Goal: Use online tool/utility: Utilize a website feature to perform a specific function

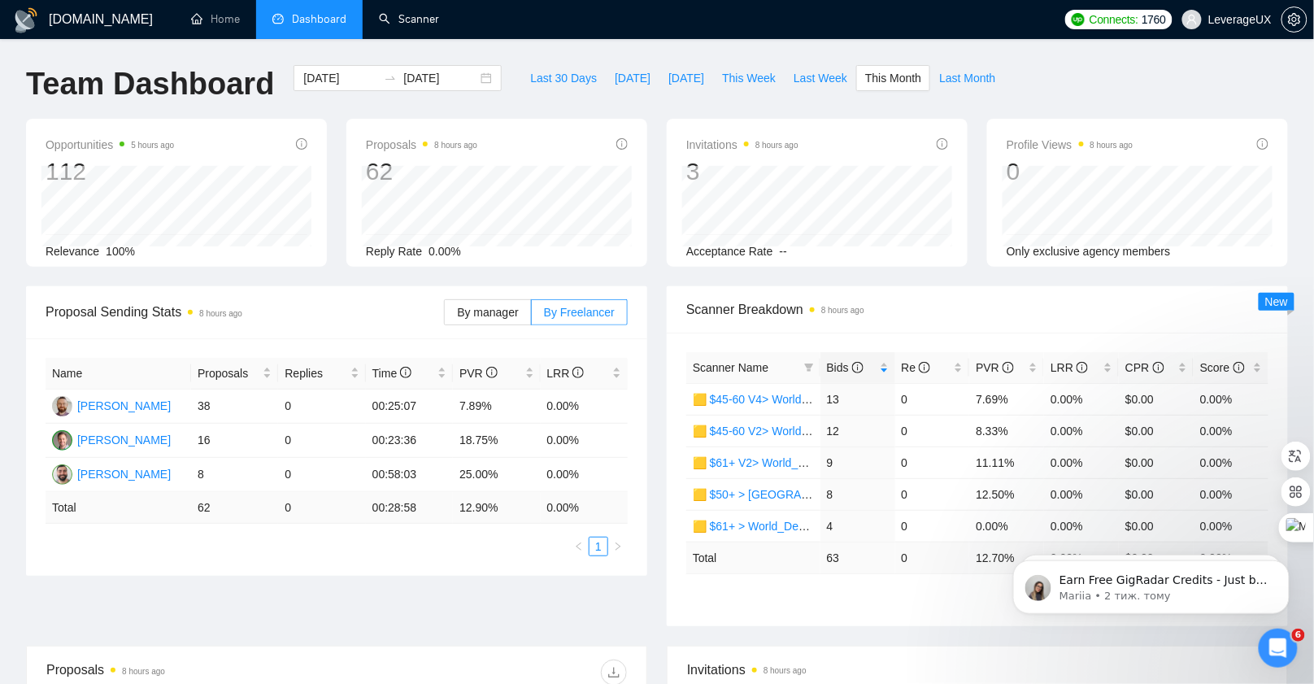
scroll to position [1509, 0]
click at [419, 26] on link "Scanner" at bounding box center [409, 19] width 60 height 14
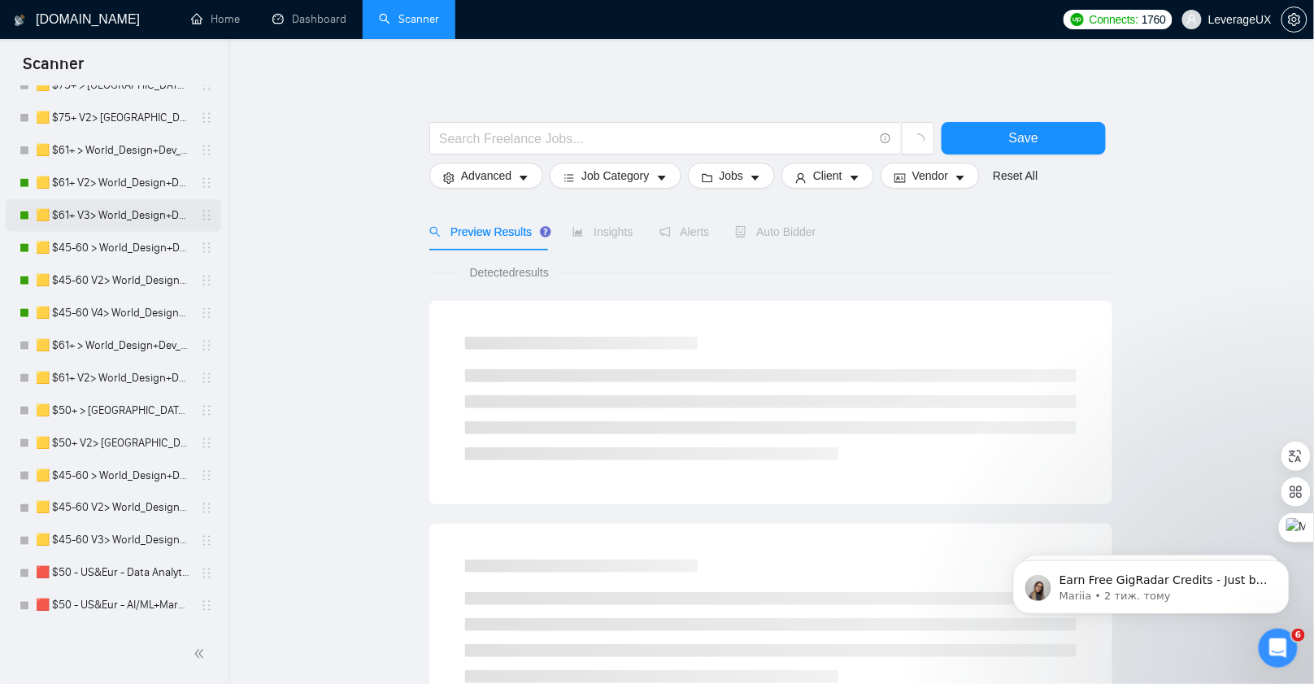
scroll to position [584, 0]
click at [127, 306] on link "🟨 $45-60 V4> World_Design+Dev_Antony-Front-End_General" at bounding box center [113, 314] width 155 height 33
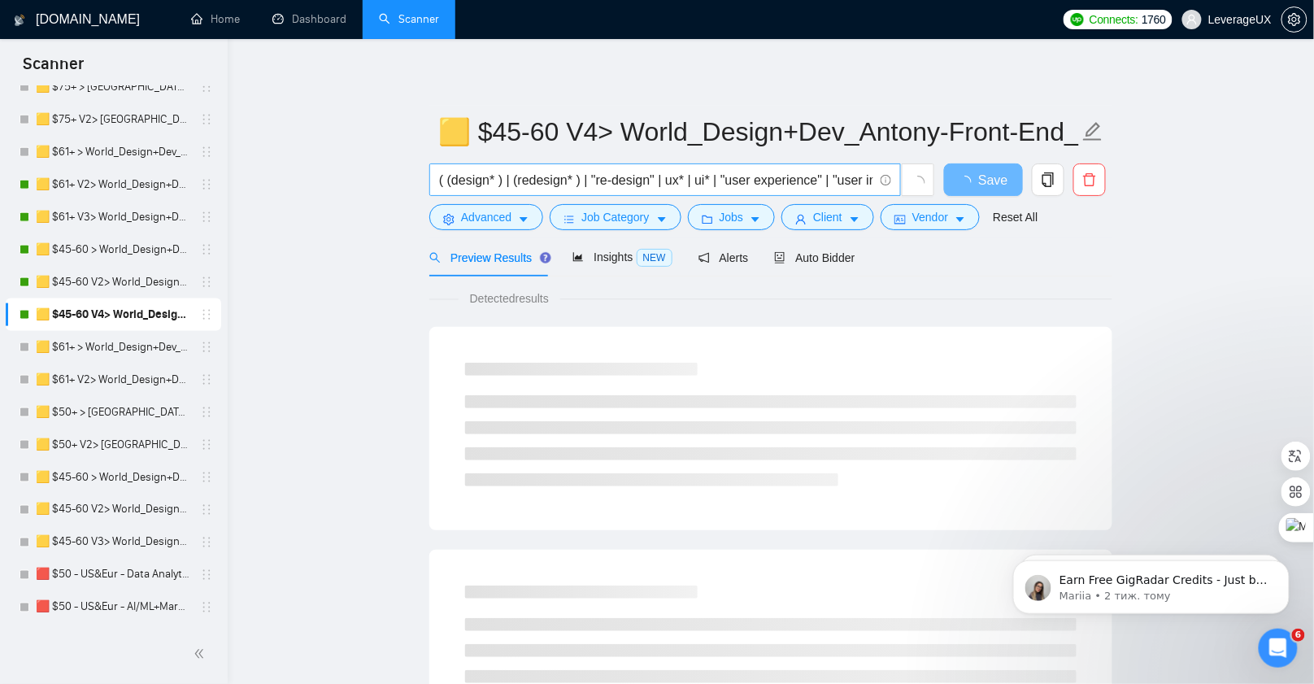
click at [726, 179] on input "( (design* ) | (redesign* ) | "re-design" | ux* | ui* | "user experience" | "us…" at bounding box center [656, 180] width 434 height 20
